Goal: Task Accomplishment & Management: Use online tool/utility

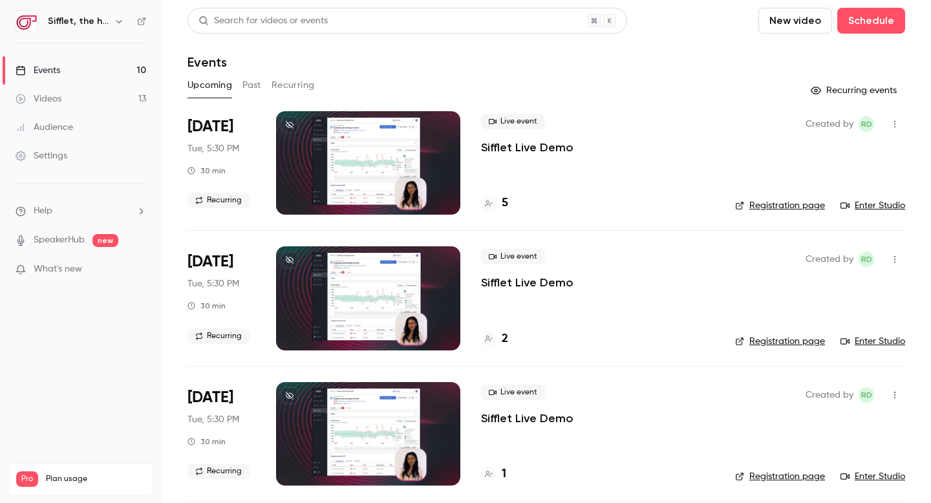
click at [303, 83] on button "Recurring" at bounding box center [293, 85] width 43 height 21
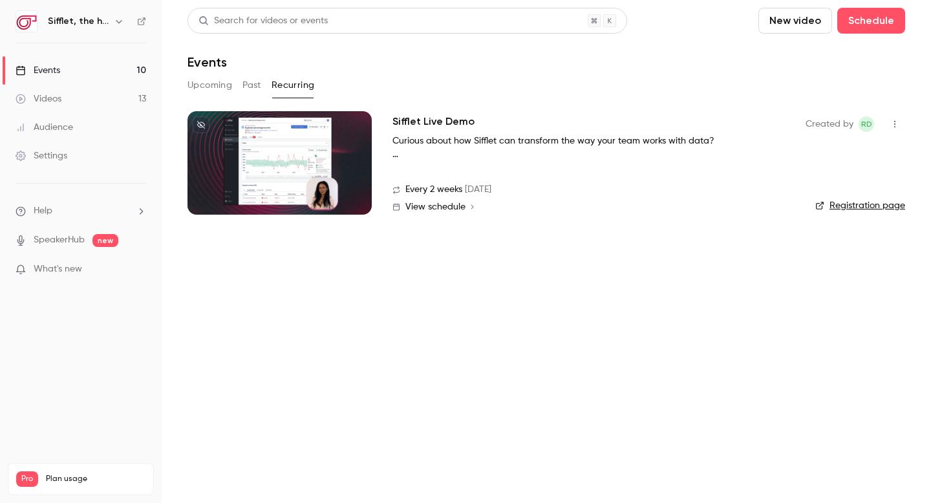
click at [408, 125] on h2 "Sifflet Live Demo" at bounding box center [433, 122] width 82 height 16
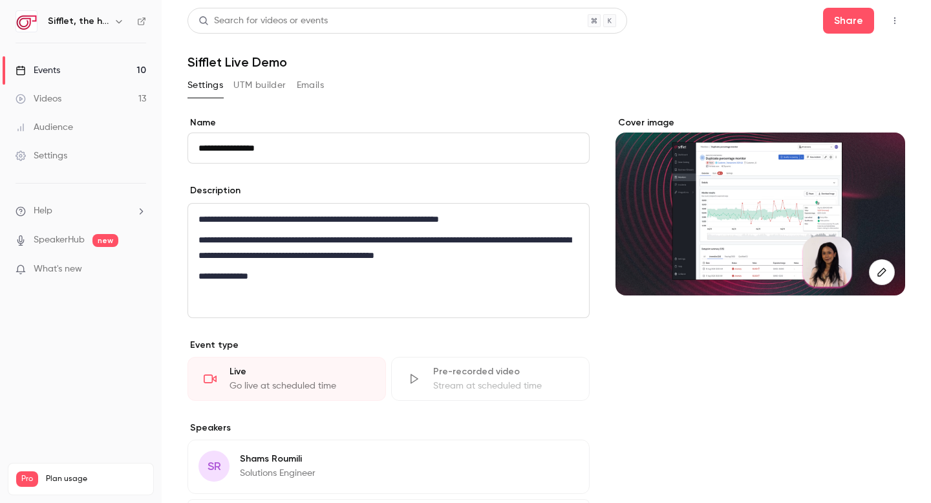
click at [254, 86] on button "UTM builder" at bounding box center [259, 85] width 52 height 21
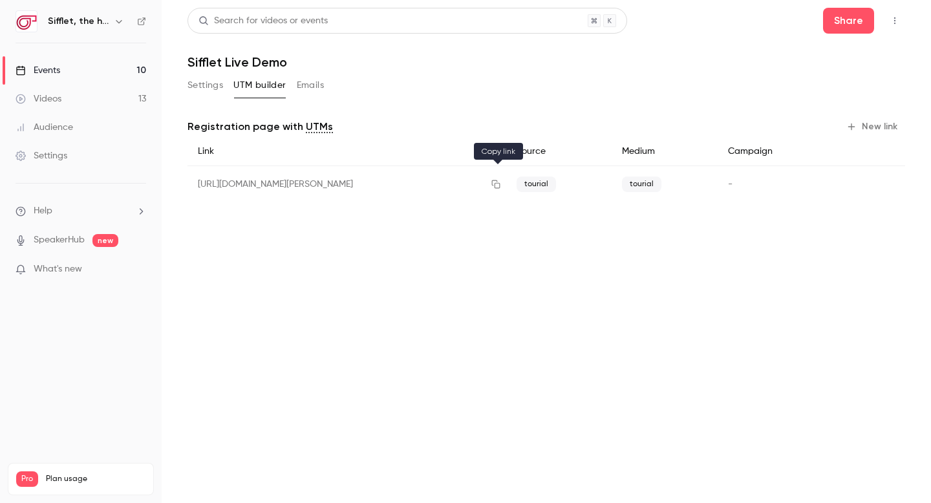
click at [500, 181] on icon "button" at bounding box center [496, 184] width 10 height 9
